Goal: Find specific page/section: Find specific page/section

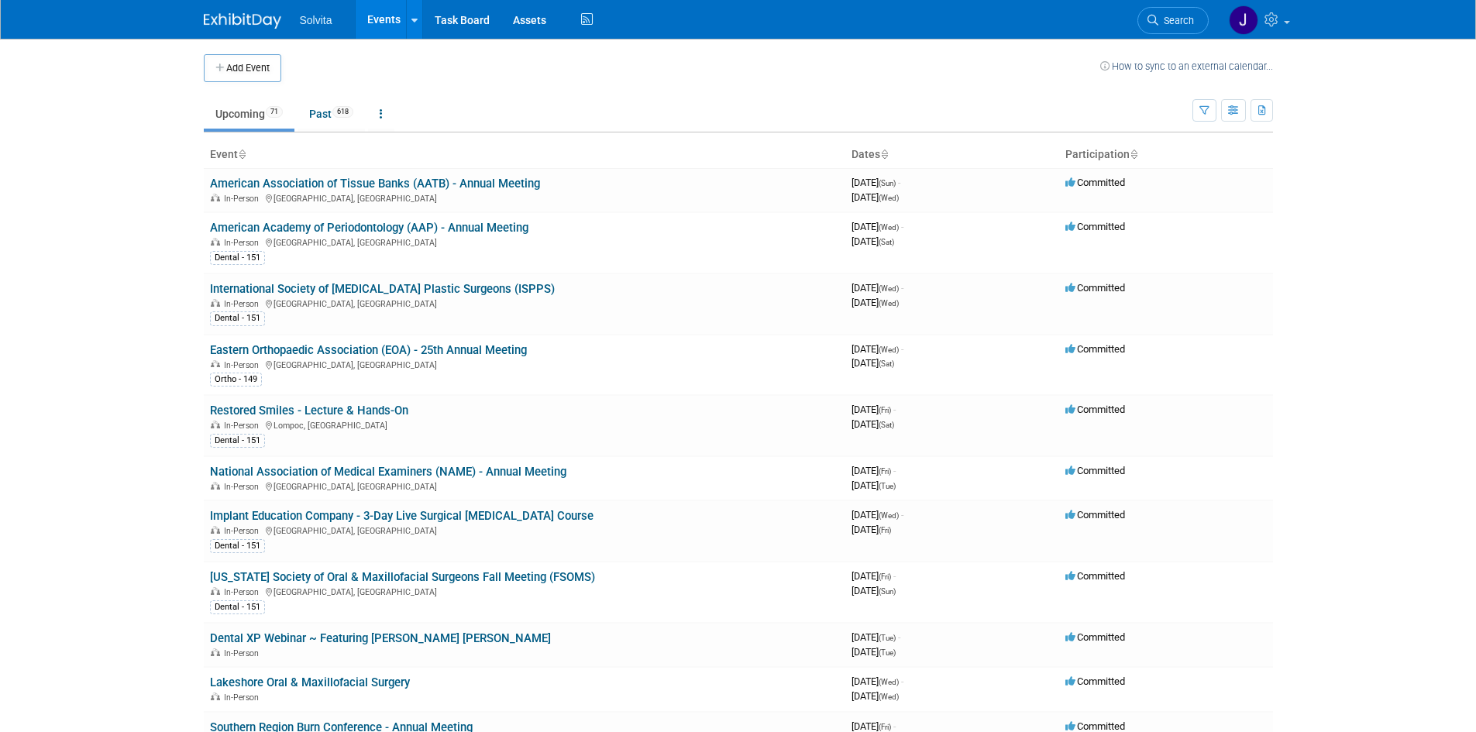
click at [943, 2] on div "Solvita Events Add Event Bulk Upload Events Shareable Event Boards Recently Vie…" at bounding box center [738, 19] width 1069 height 39
click at [274, 229] on link "American Academy of Periodontology (AAP) - Annual Meeting" at bounding box center [369, 228] width 318 height 14
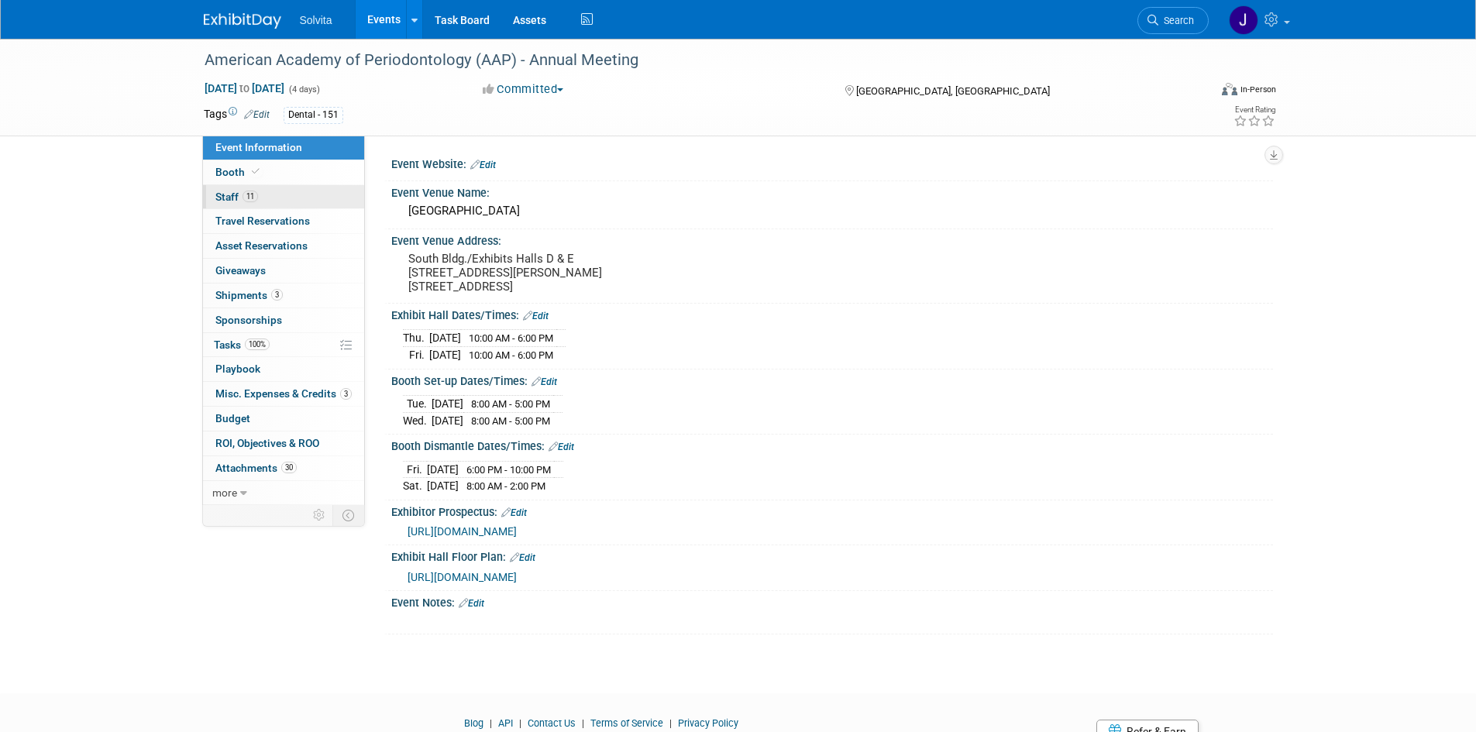
click at [227, 194] on span "Staff 11" at bounding box center [236, 197] width 43 height 12
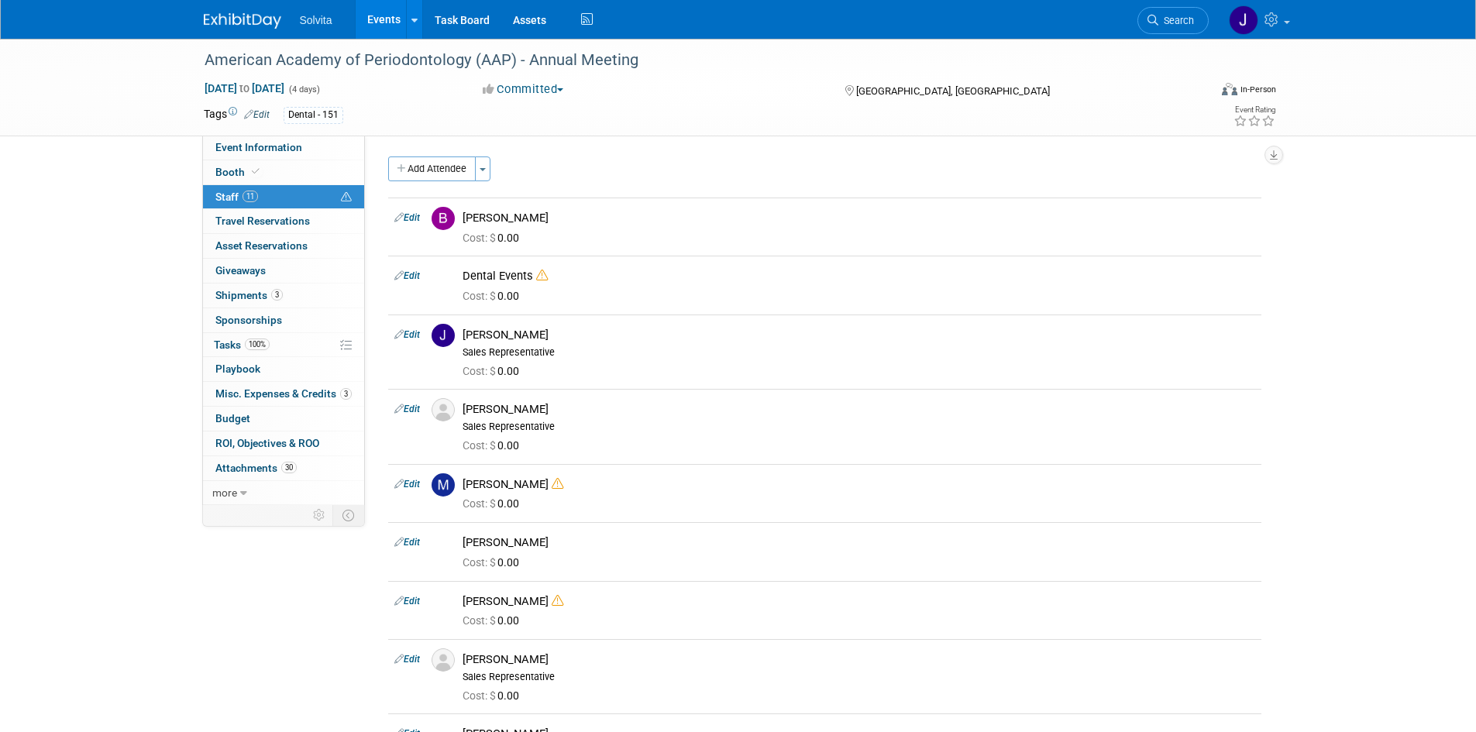
click at [253, 9] on link at bounding box center [252, 13] width 96 height 12
